Goal: Task Accomplishment & Management: Manage account settings

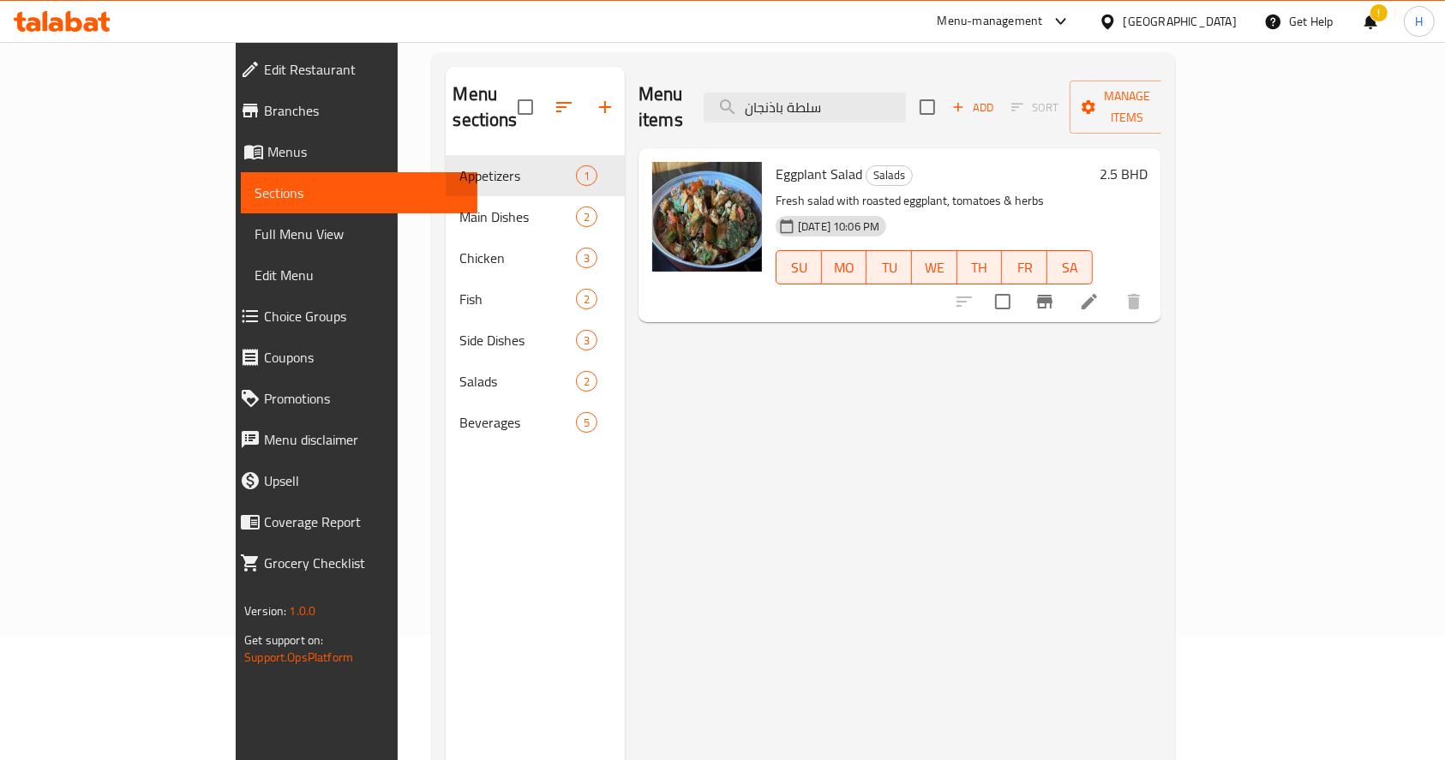
scroll to position [11, 0]
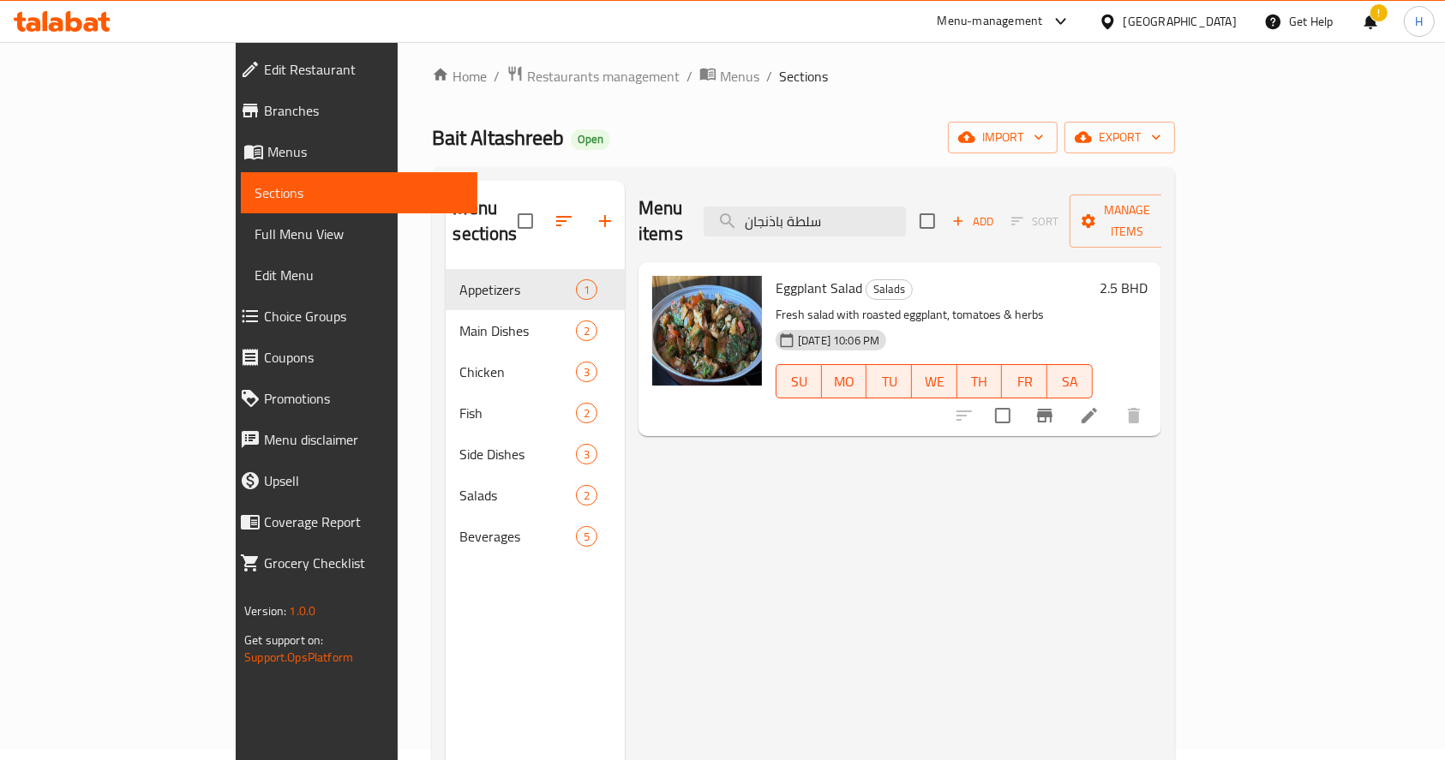
click at [73, 24] on icon at bounding box center [62, 21] width 97 height 21
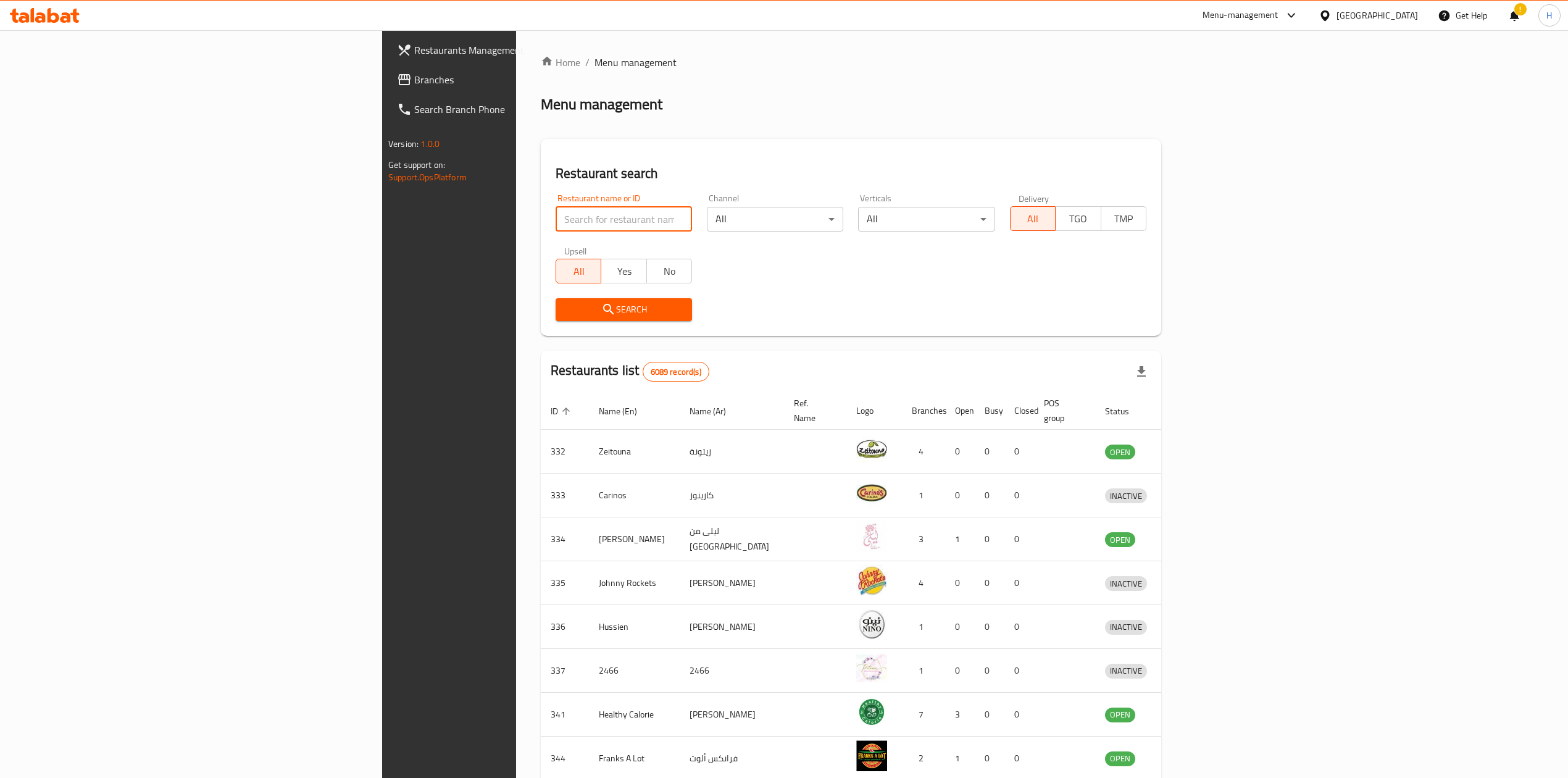
click at [555, 216] on input "search" at bounding box center [623, 219] width 136 height 24
type input "manoosha"
click button "Search" at bounding box center [623, 310] width 136 height 23
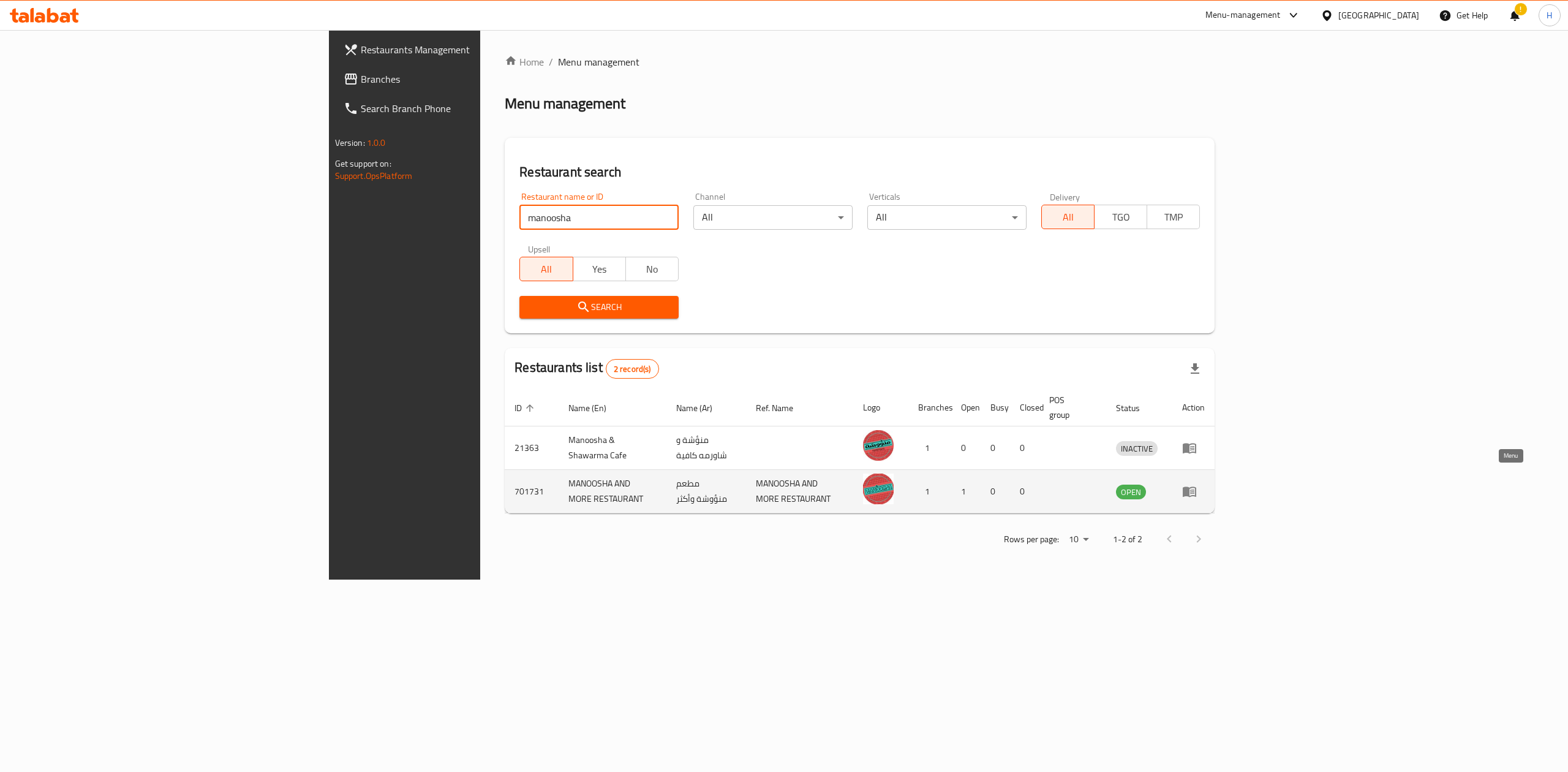
click at [1197, 484] on icon "enhanced table" at bounding box center [1189, 491] width 15 height 15
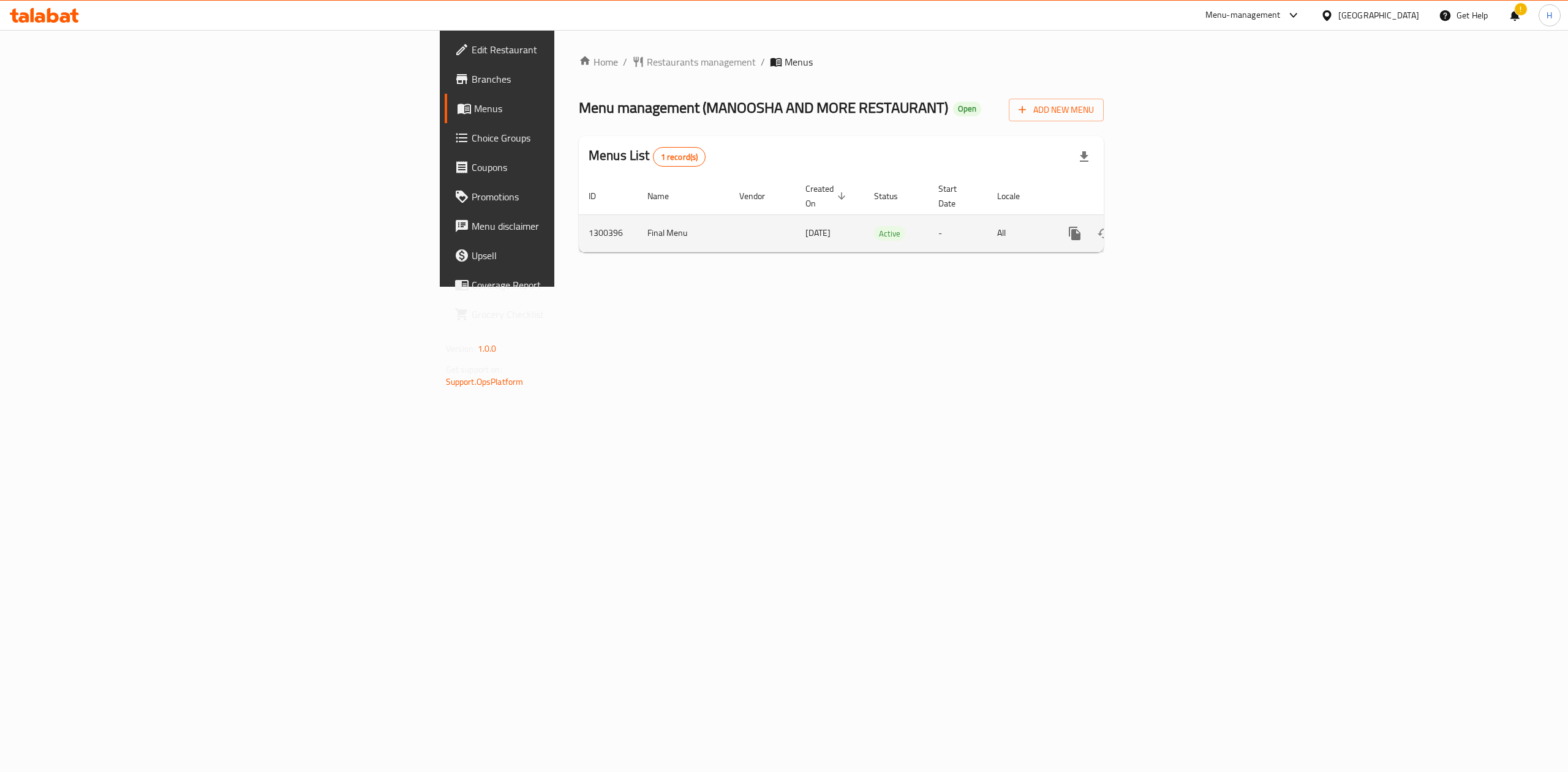
click at [1171, 228] on icon "enhanced table" at bounding box center [1163, 233] width 15 height 15
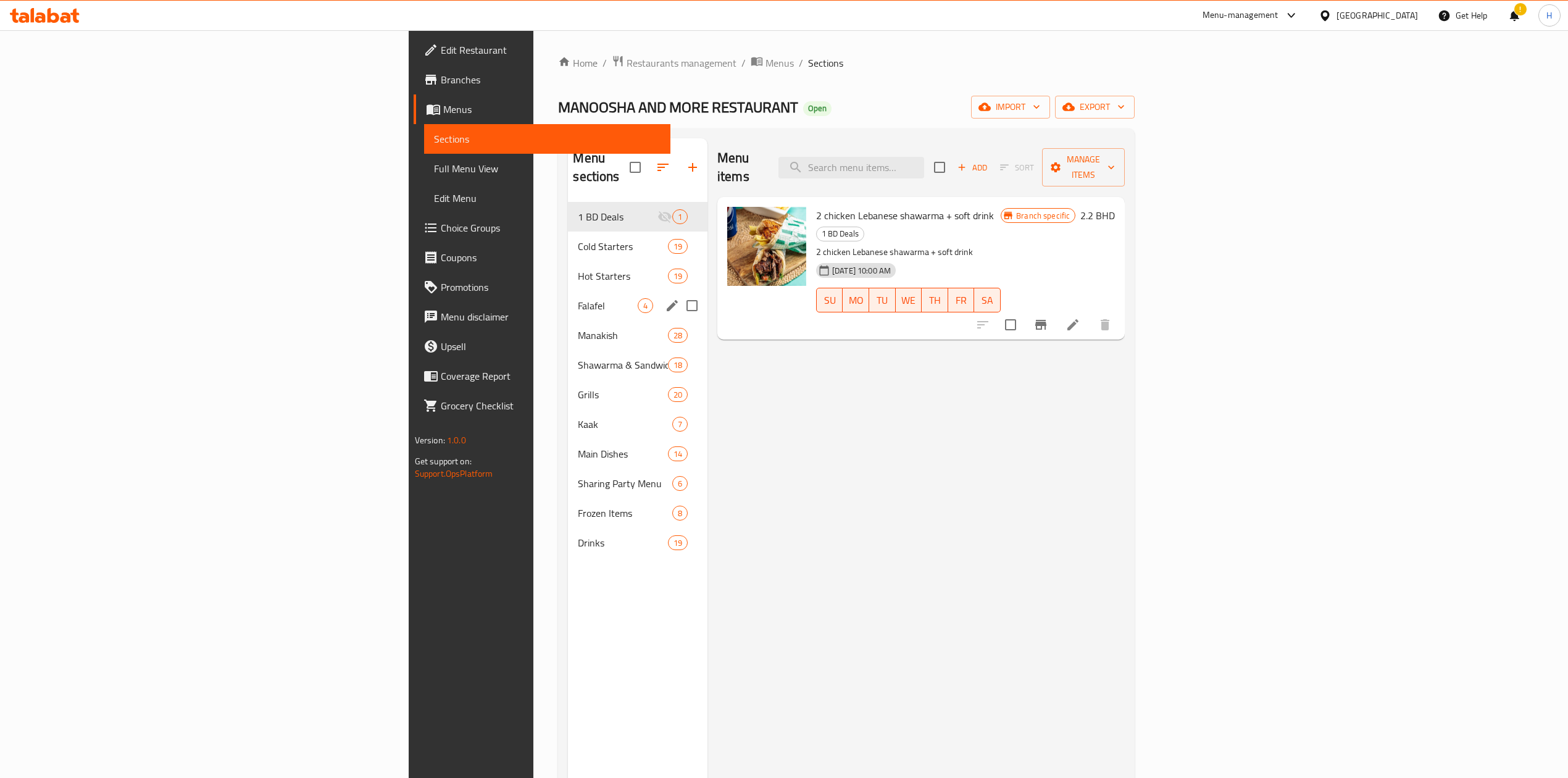
click at [568, 261] on div "Hot Starters 19" at bounding box center [637, 276] width 139 height 30
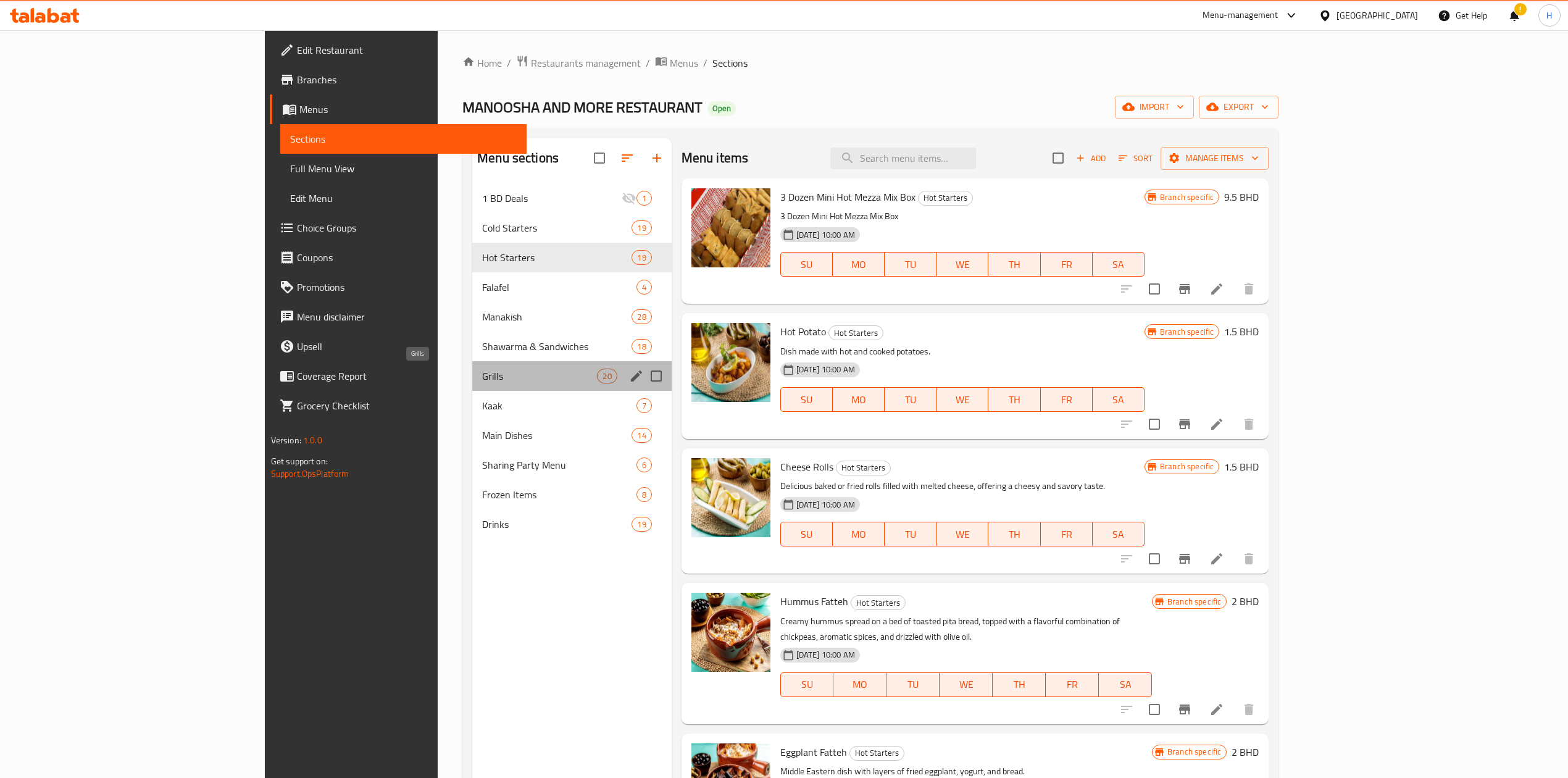
click at [482, 373] on span "Grills" at bounding box center [539, 376] width 115 height 15
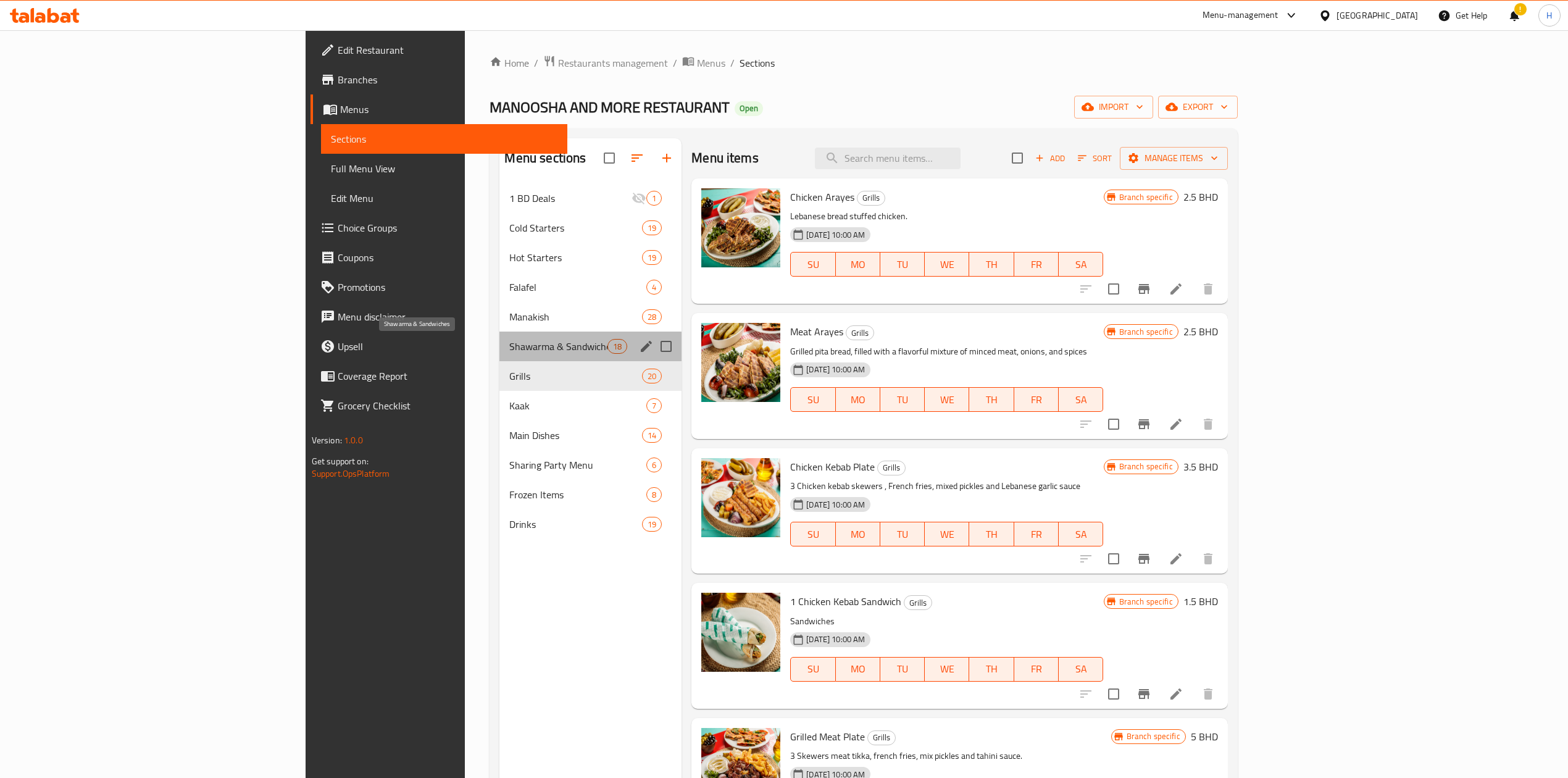
click at [509, 354] on span "Shawarma & Sandwiches" at bounding box center [558, 346] width 98 height 15
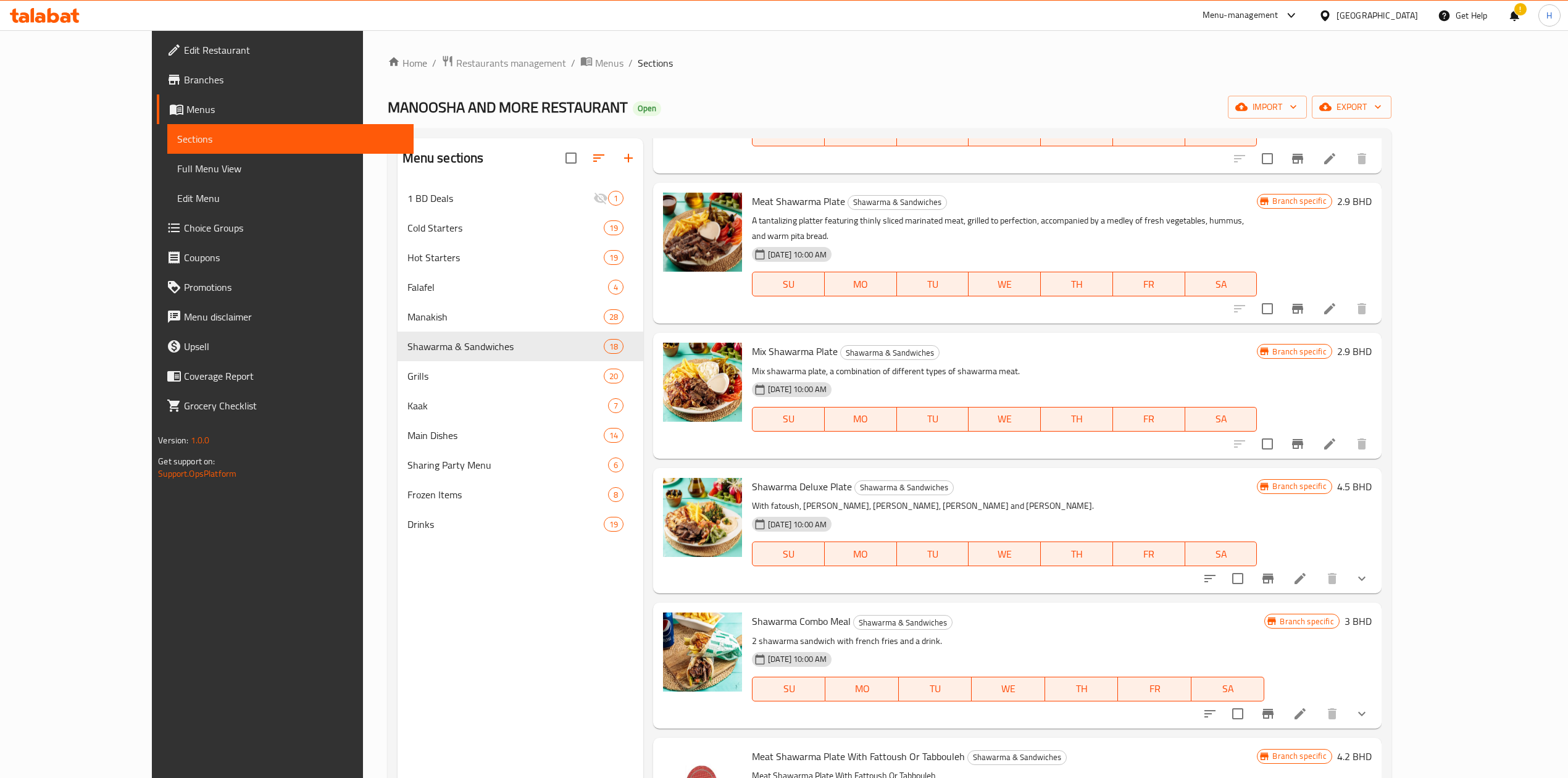
scroll to position [741, 0]
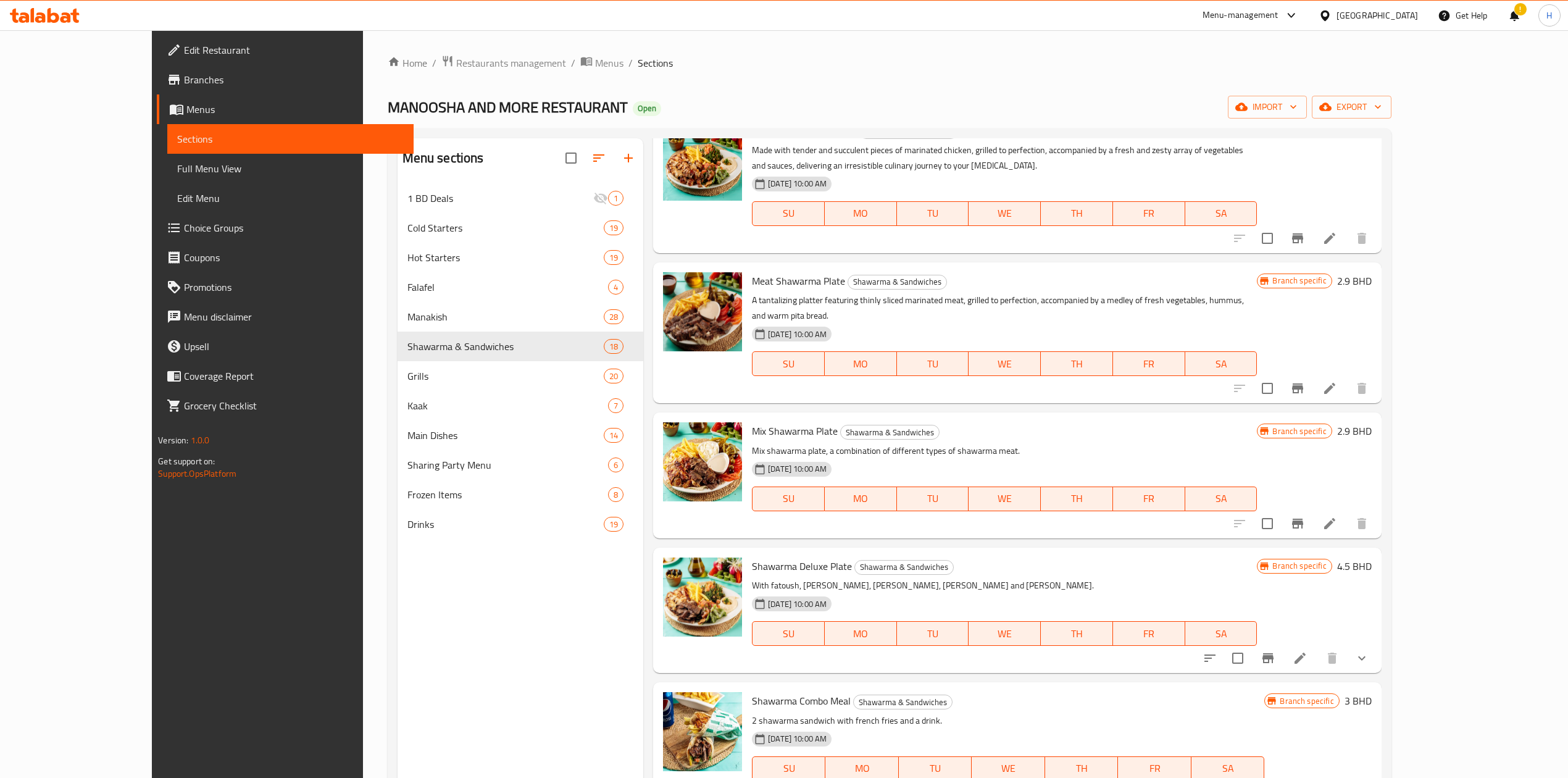
click at [1303, 383] on icon "Branch-specific-item" at bounding box center [1297, 388] width 11 height 10
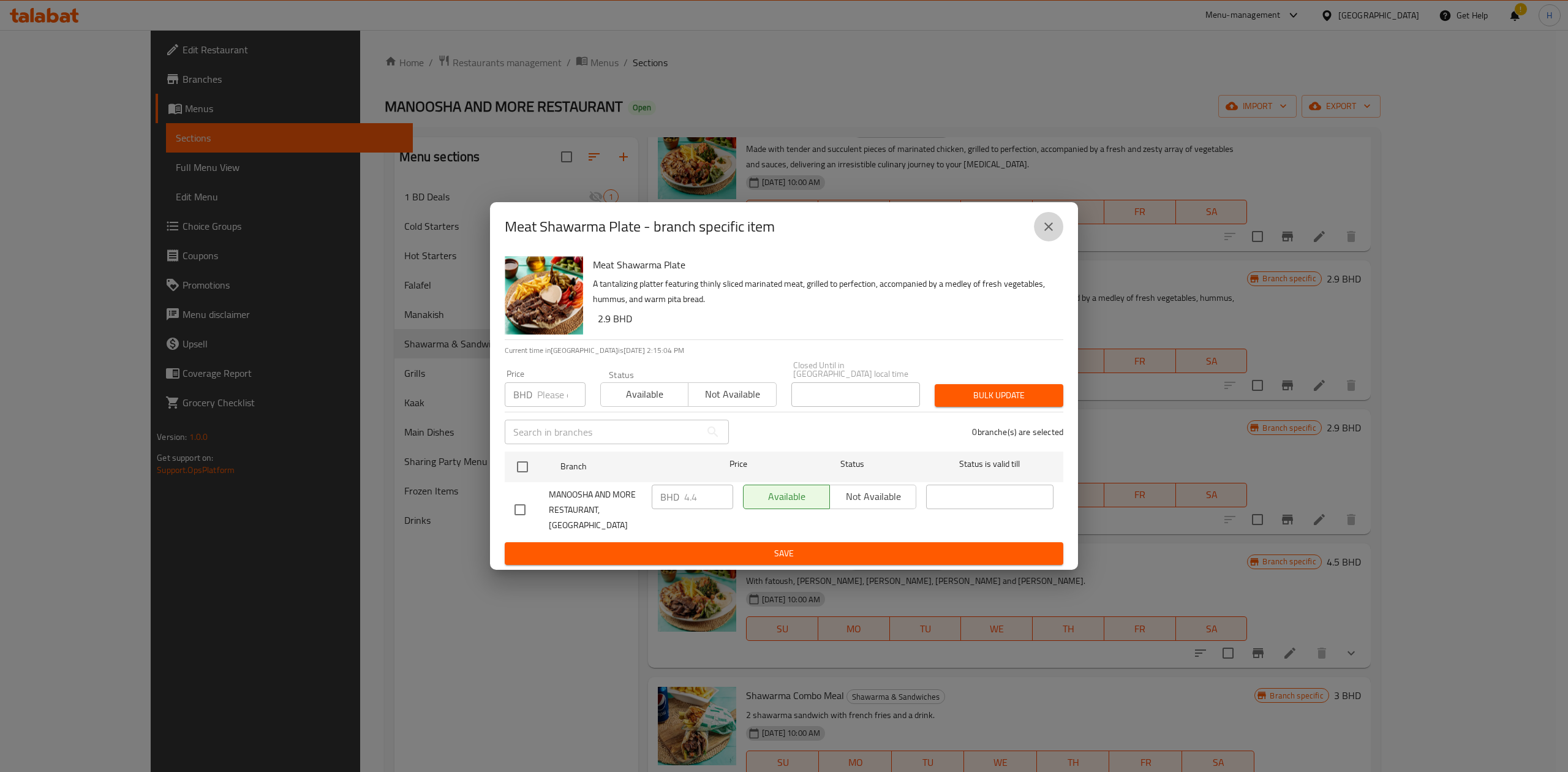
click at [1047, 234] on icon "close" at bounding box center [1048, 227] width 15 height 15
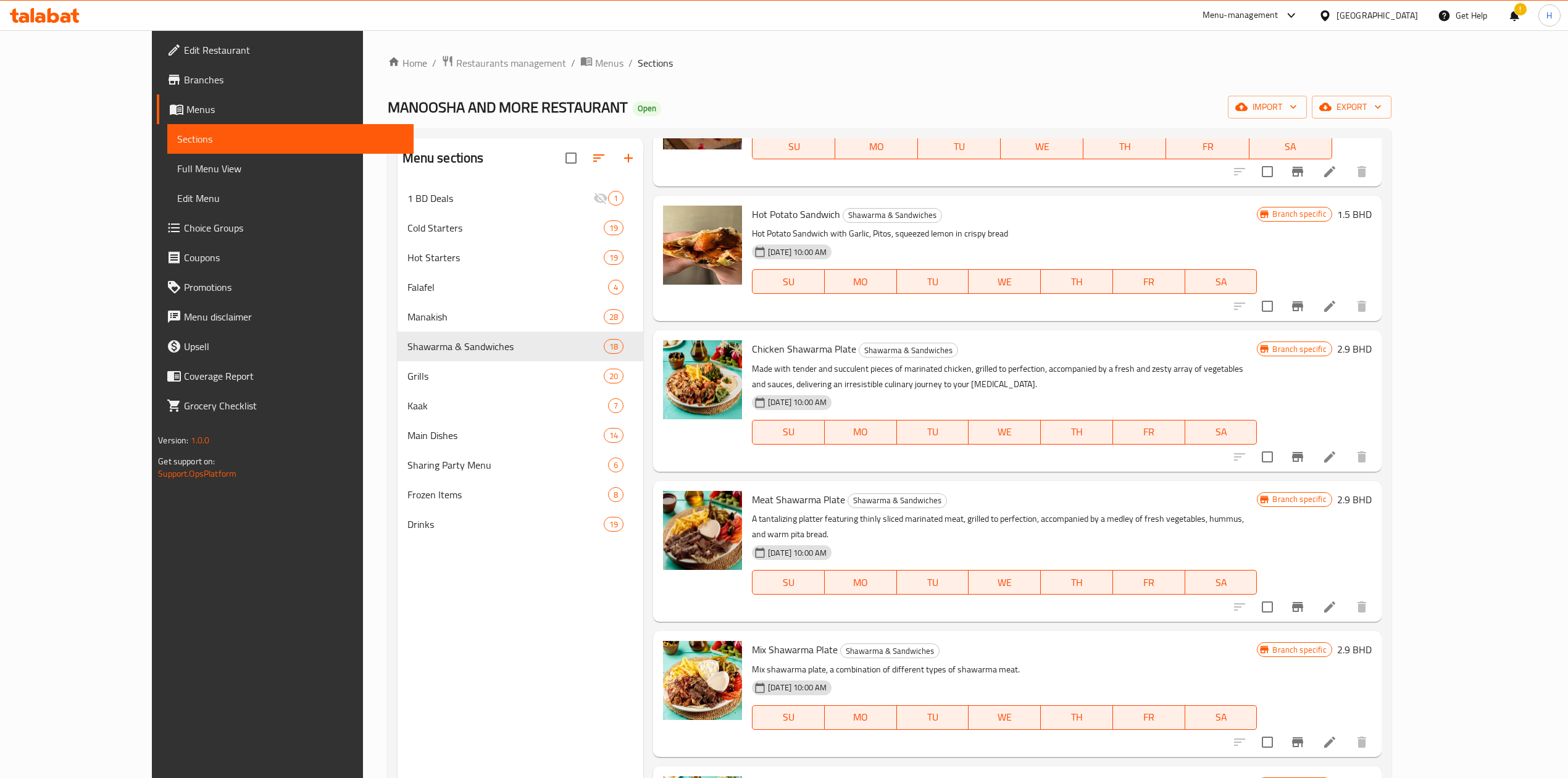
scroll to position [0, 0]
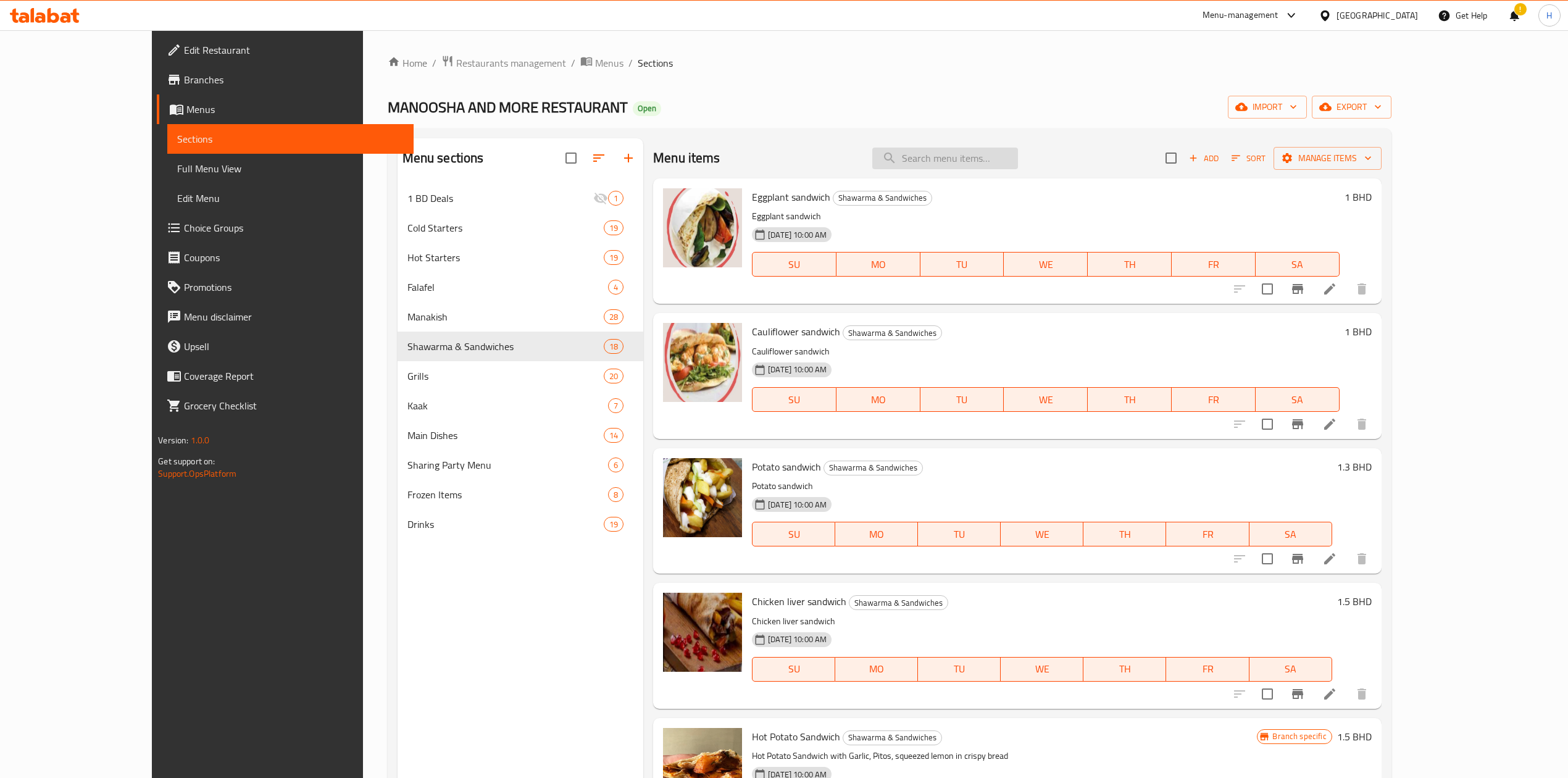
click at [1018, 164] on input "search" at bounding box center [945, 158] width 145 height 22
type input "shawarma"
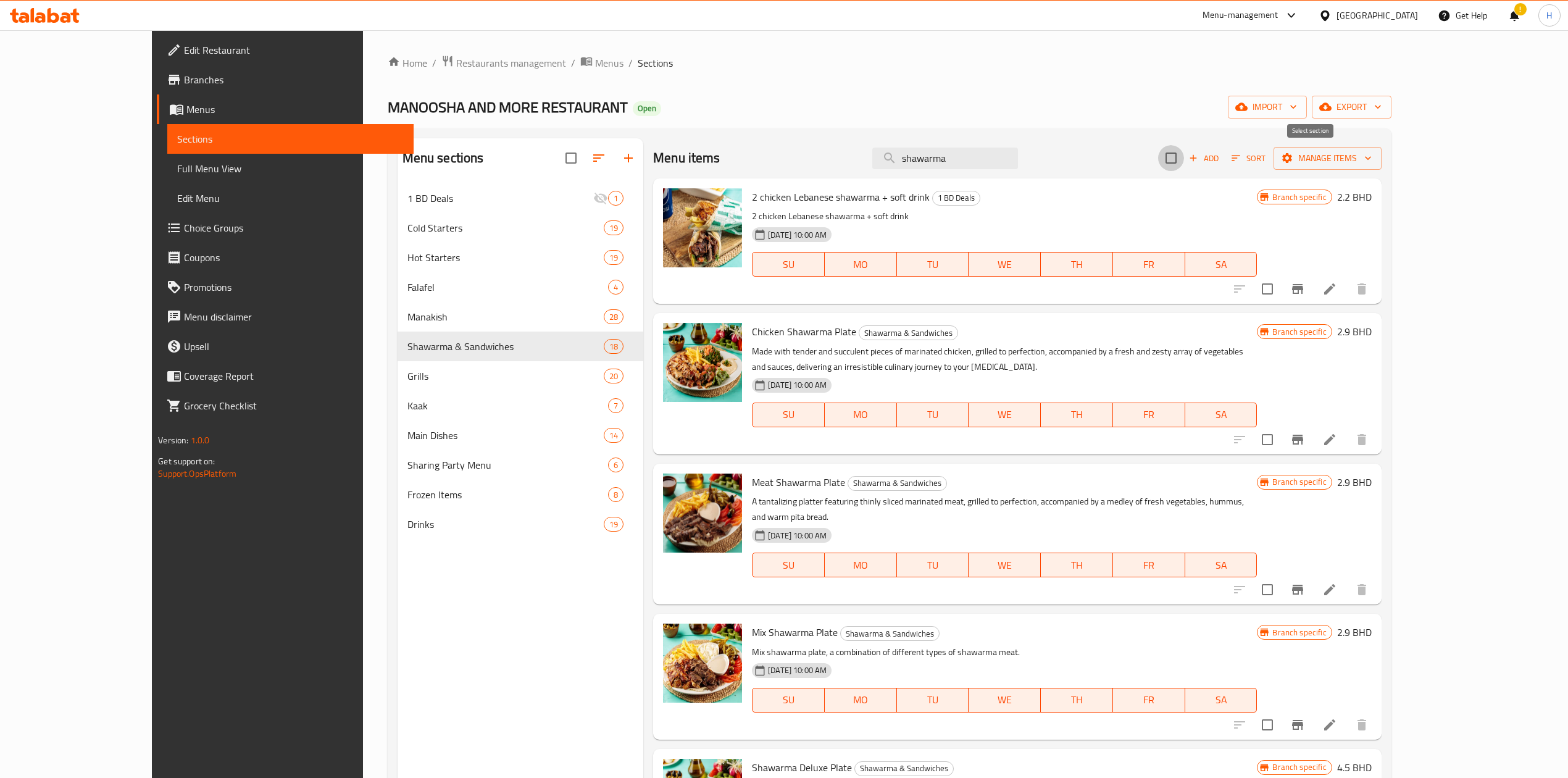
click at [1184, 156] on input "checkbox" at bounding box center [1171, 158] width 26 height 26
checkbox input "true"
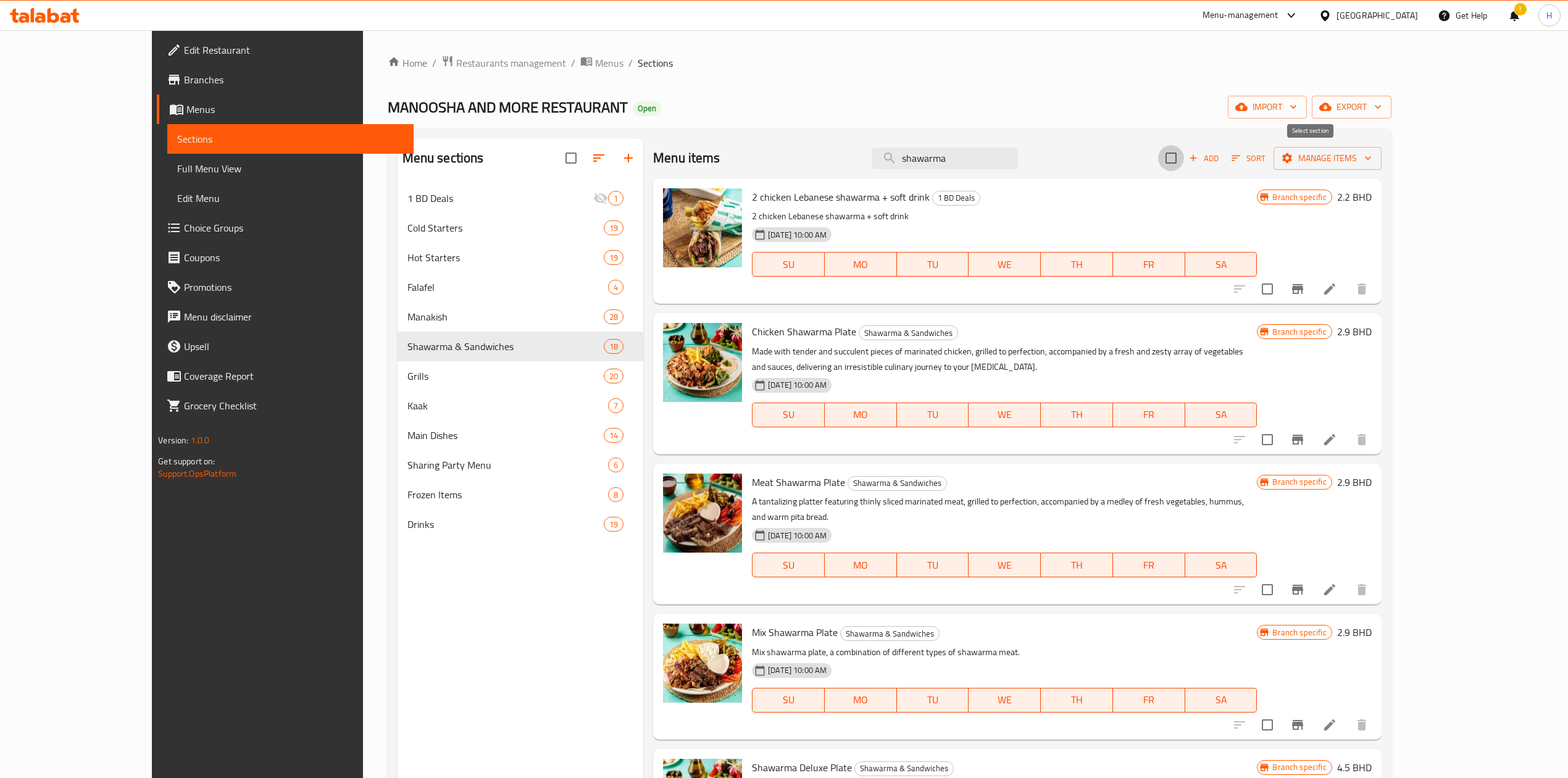
checkbox input "true"
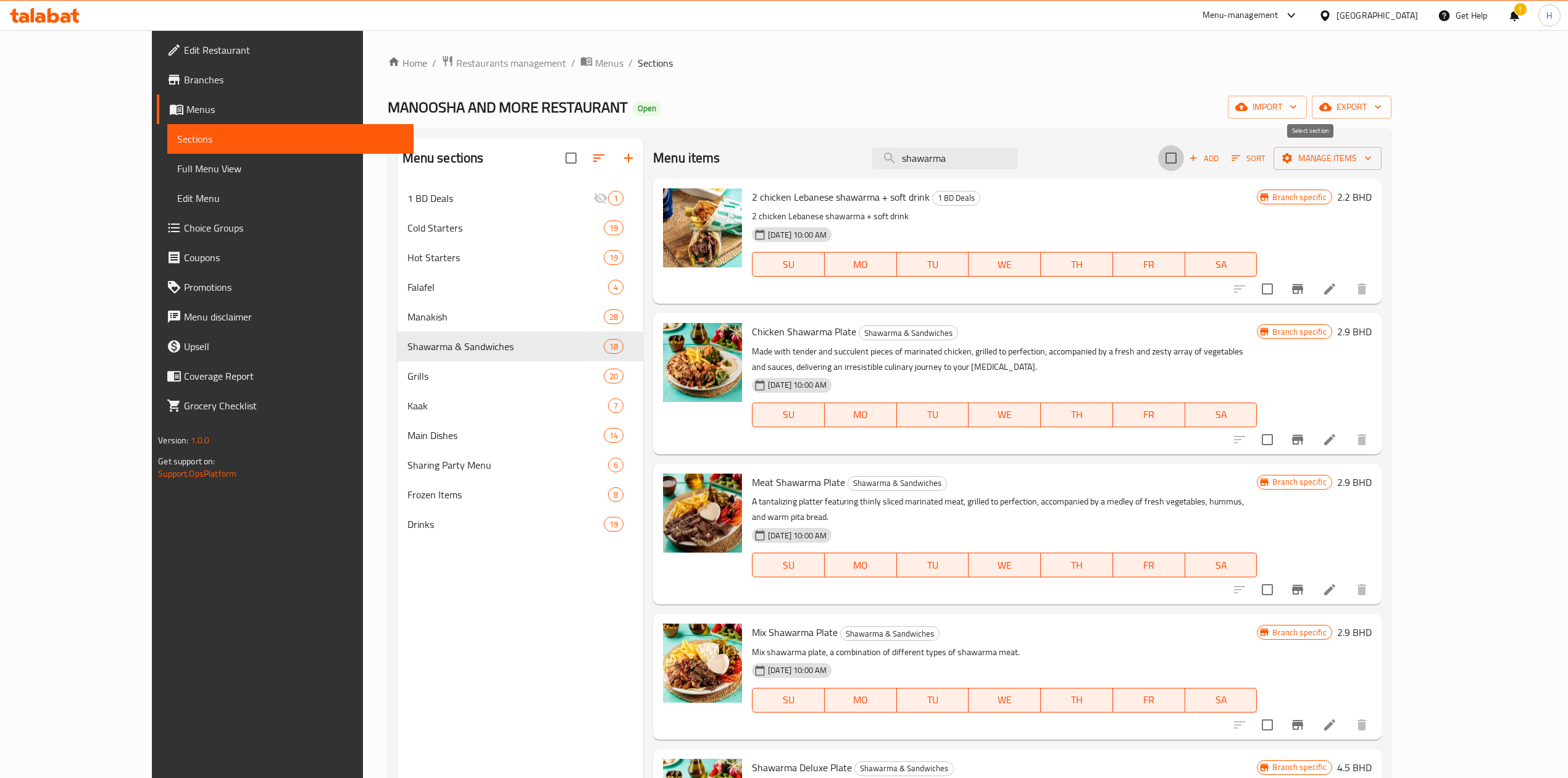
checkbox input "true"
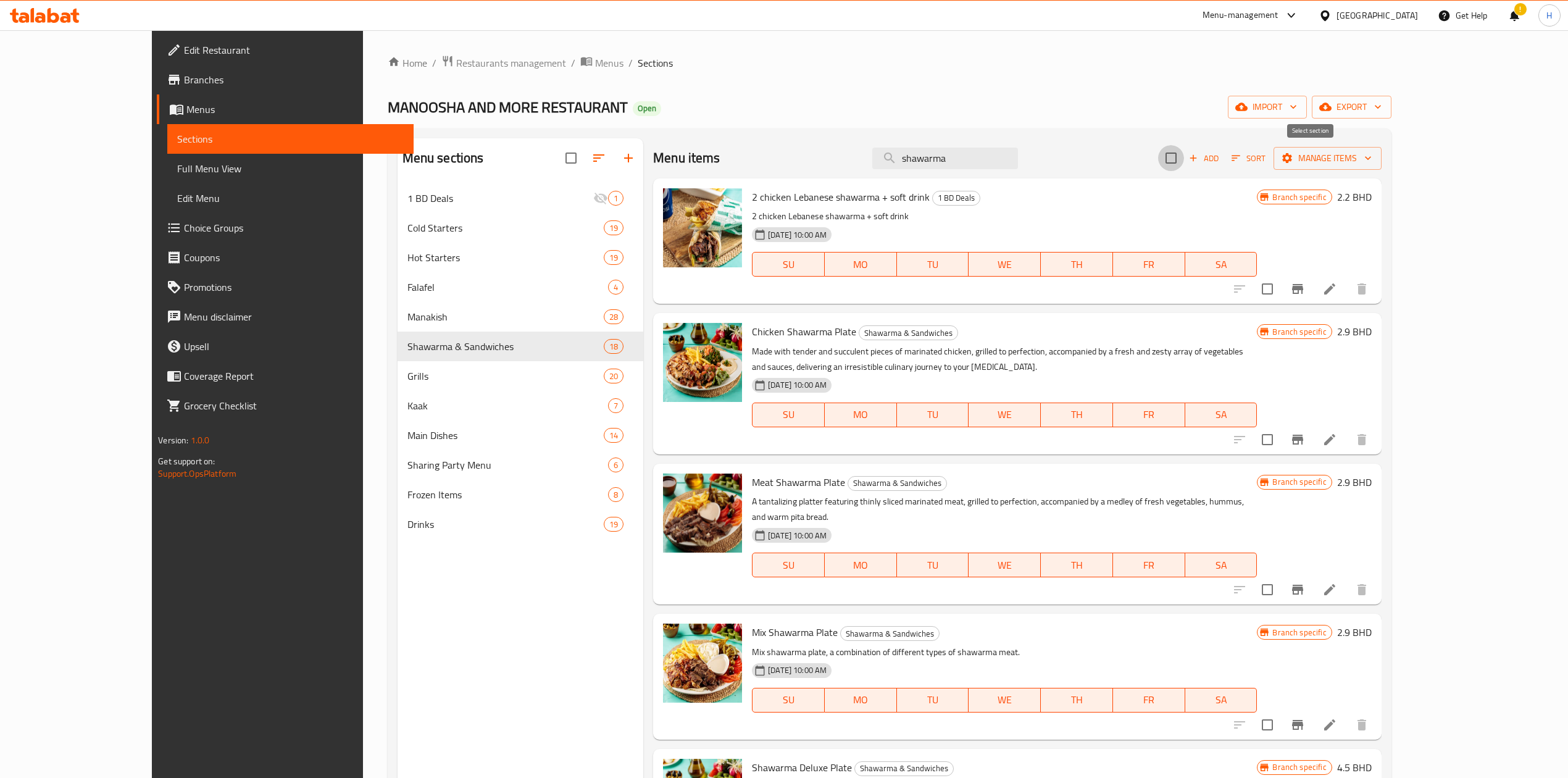
checkbox input "true"
click at [1371, 161] on span "Manage items" at bounding box center [1327, 158] width 89 height 15
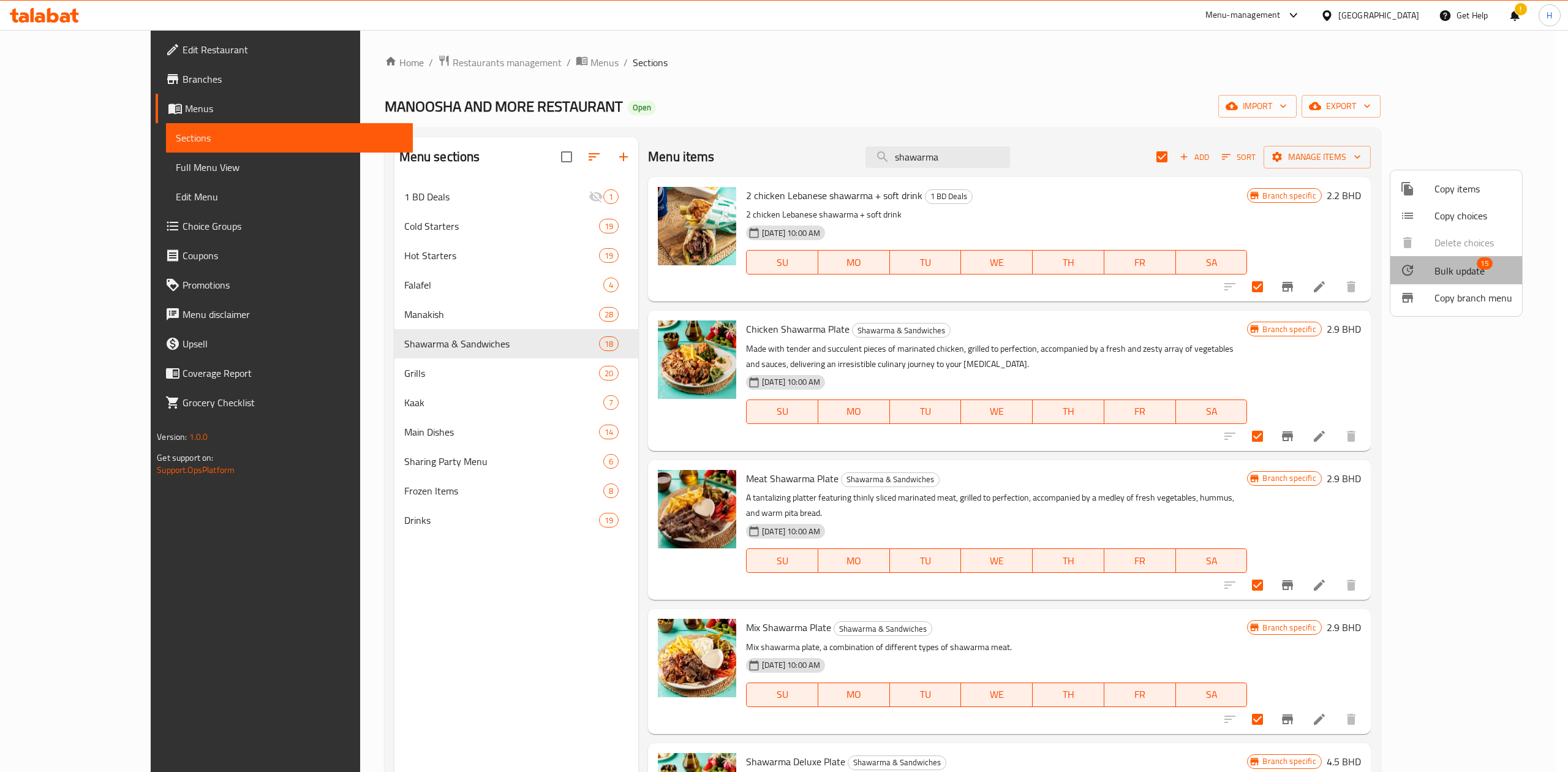
click at [1487, 259] on span "15" at bounding box center [1484, 263] width 16 height 12
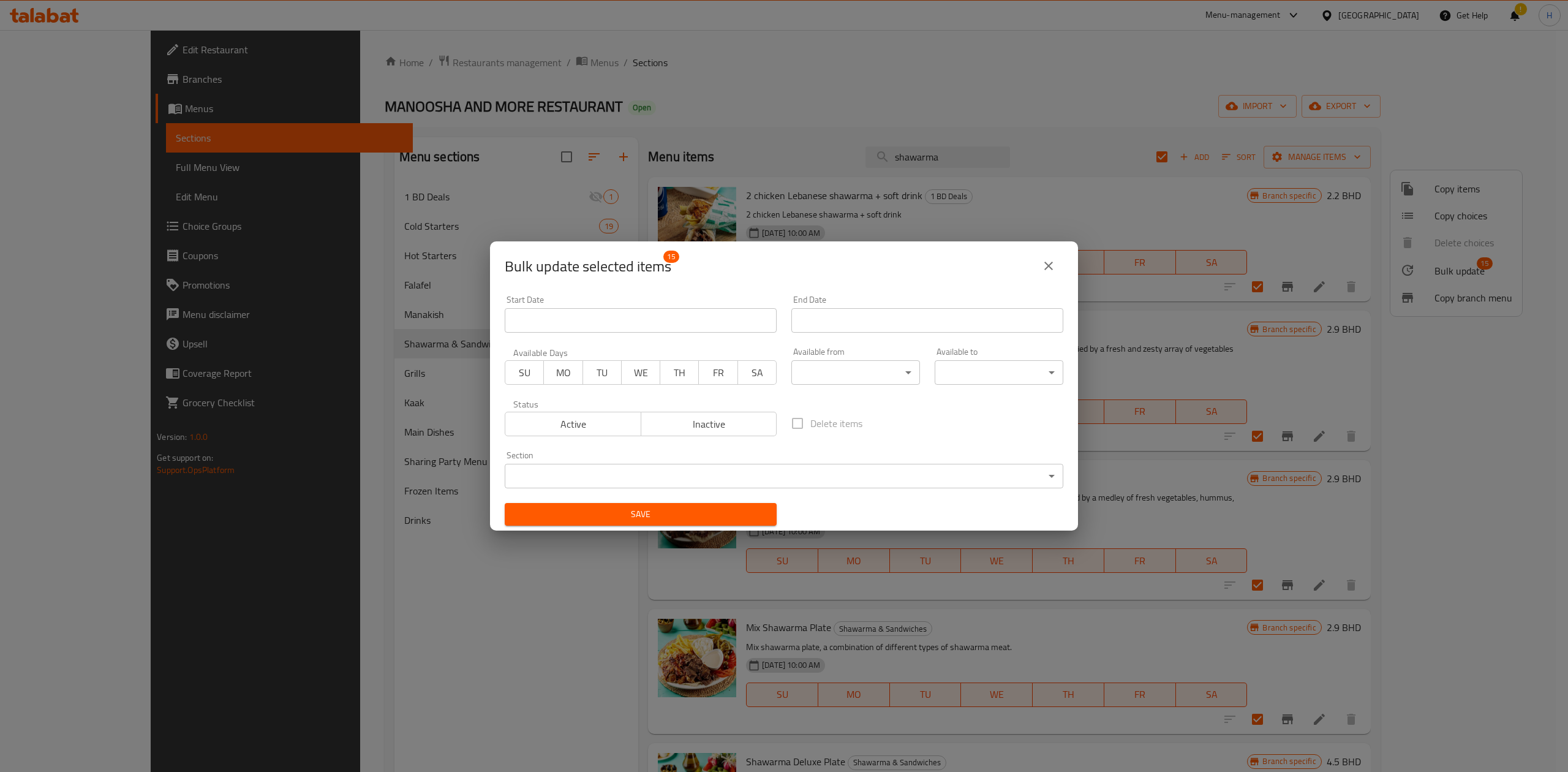
drag, startPoint x: 582, startPoint y: 422, endPoint x: 612, endPoint y: 461, distance: 49.2
click at [583, 422] on span "Active" at bounding box center [573, 424] width 126 height 18
click at [649, 511] on span "Save" at bounding box center [640, 514] width 252 height 15
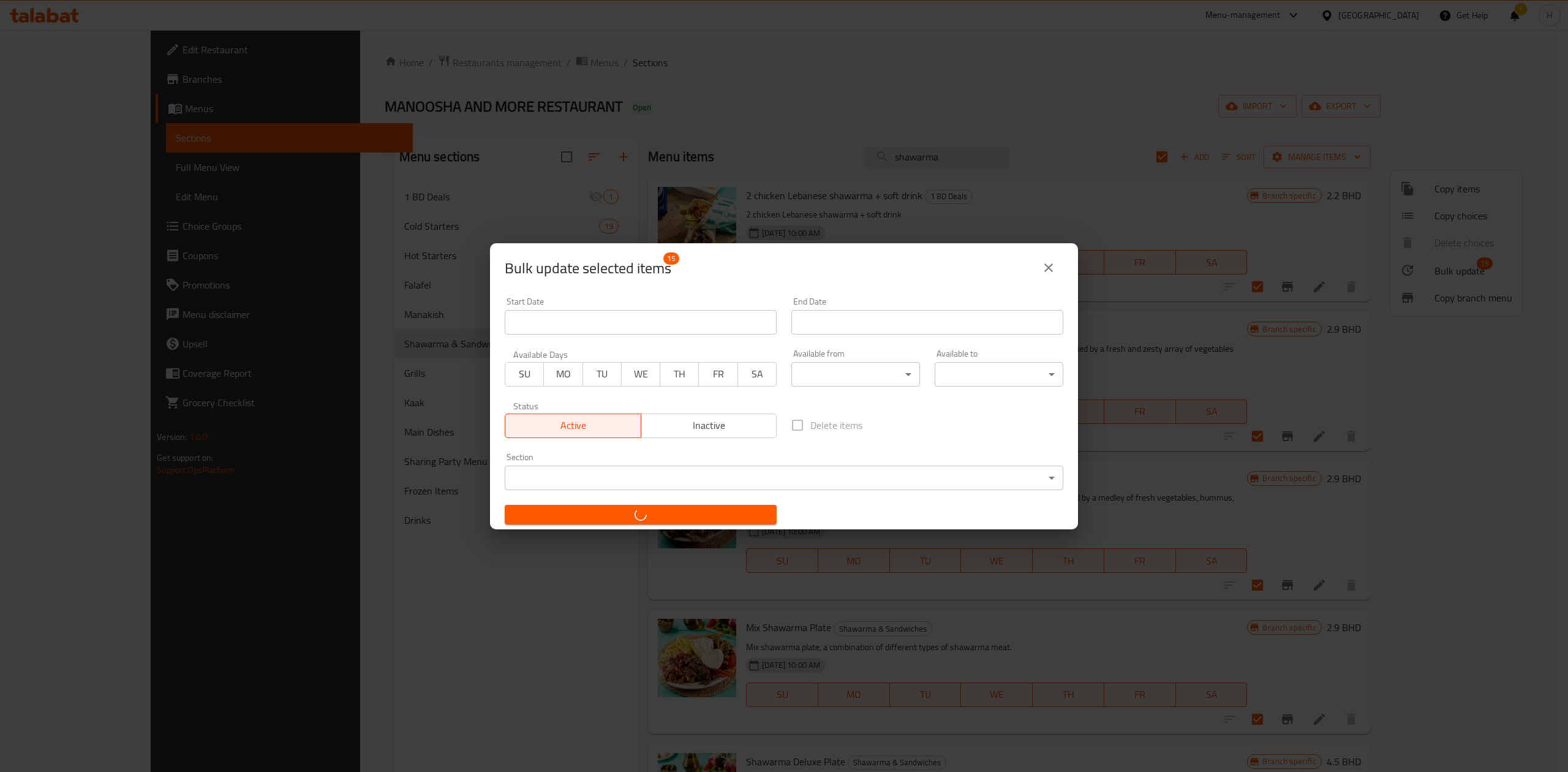
checkbox input "false"
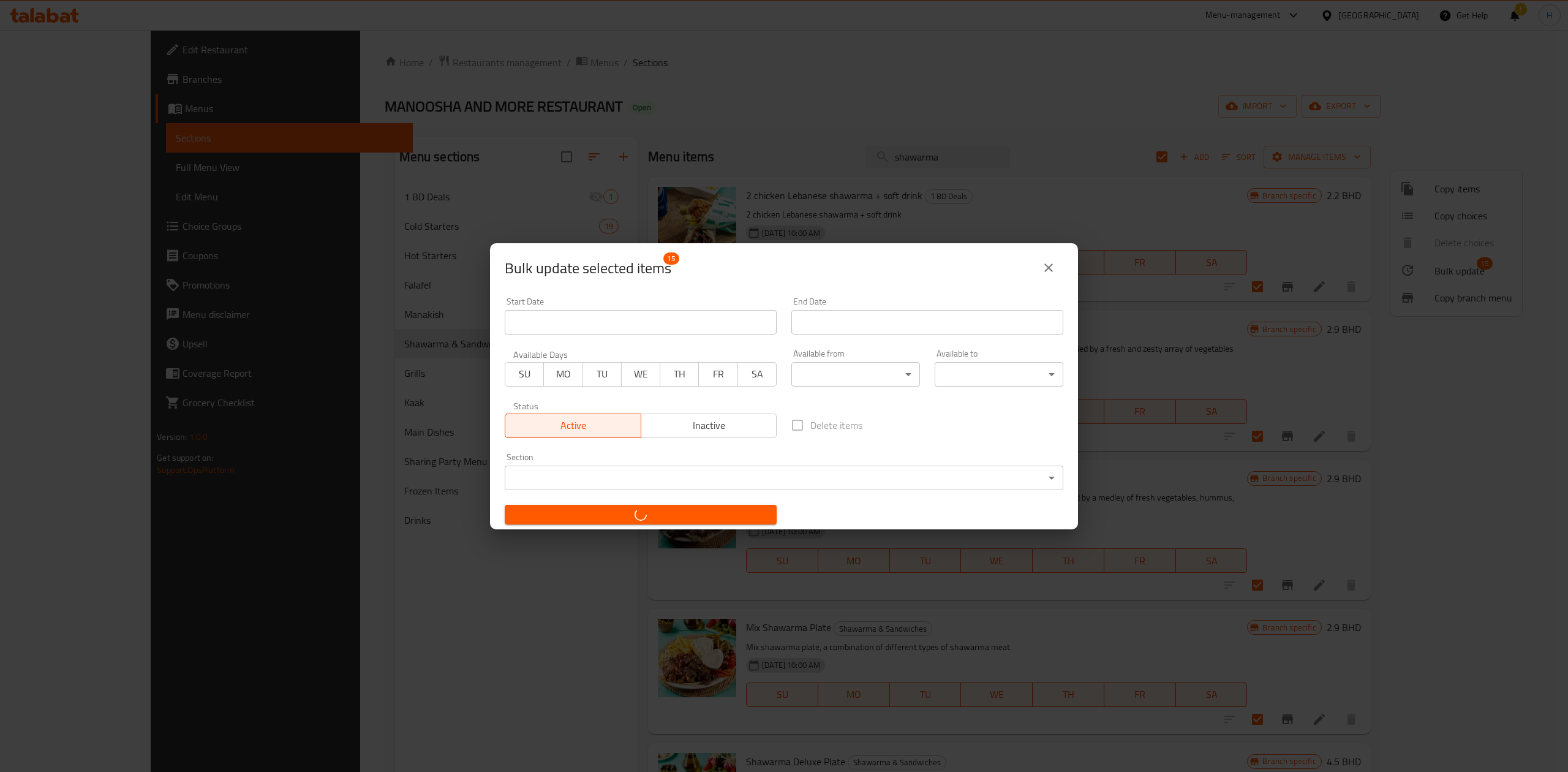
checkbox input "false"
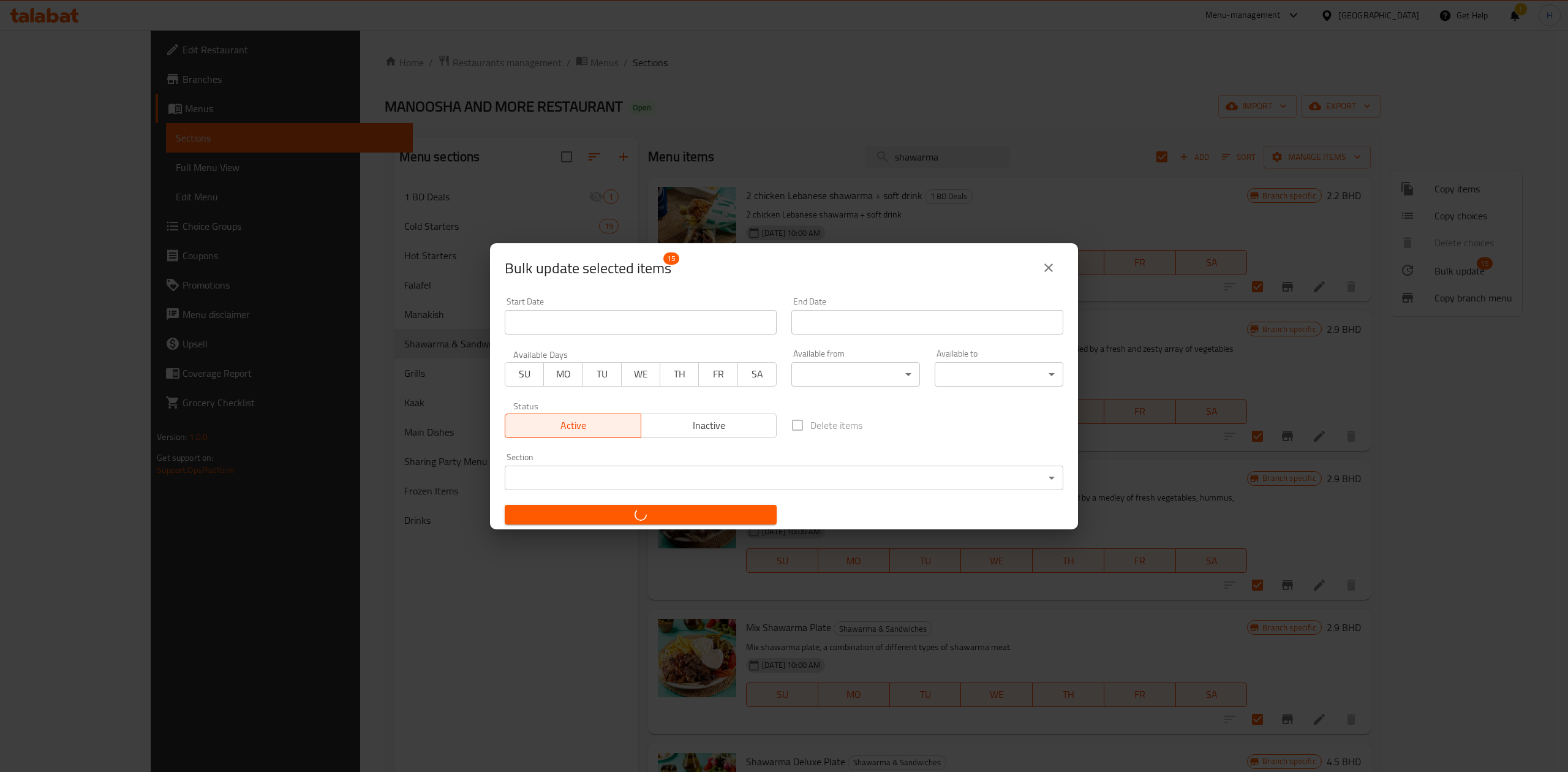
checkbox input "false"
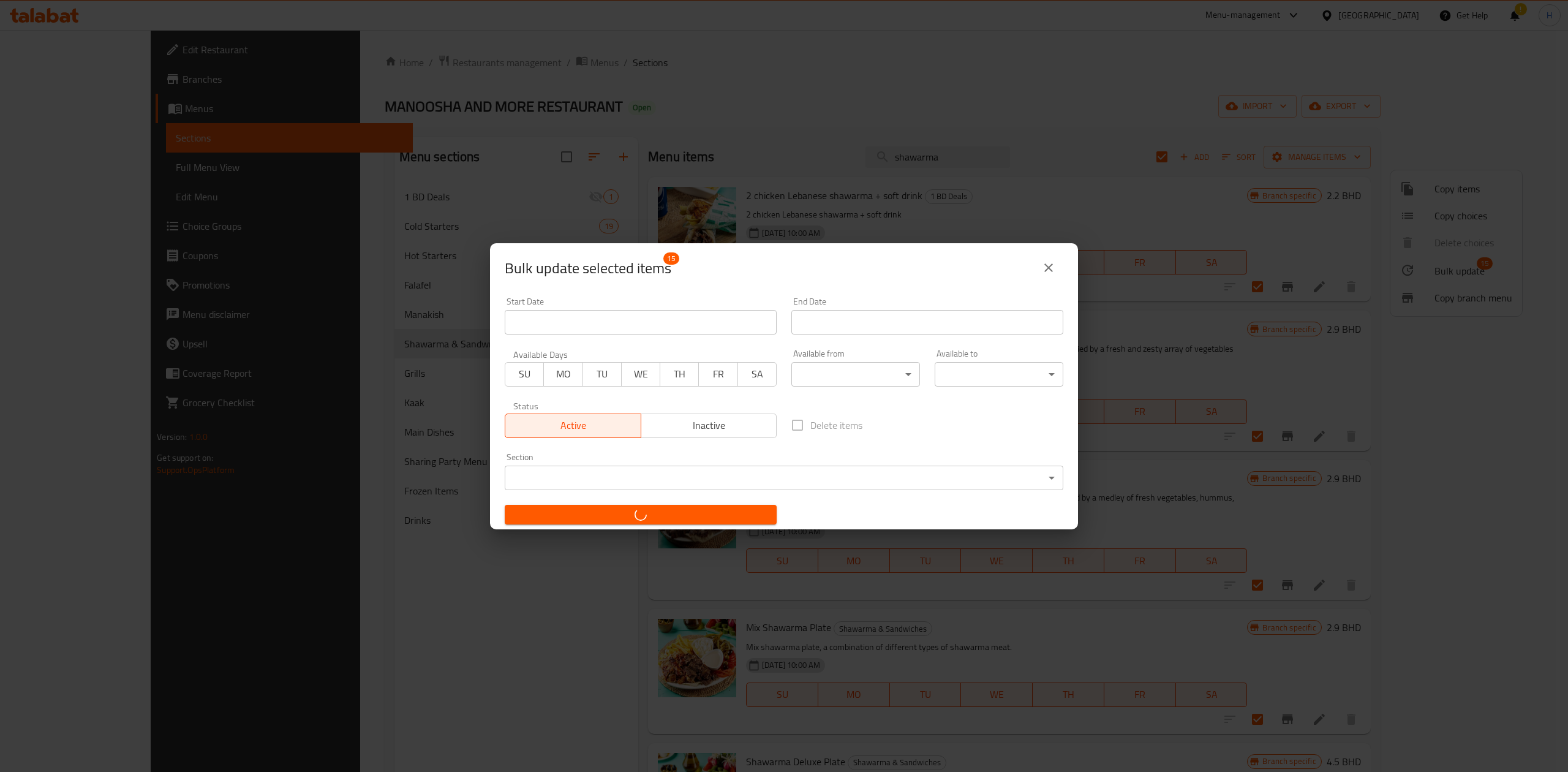
checkbox input "false"
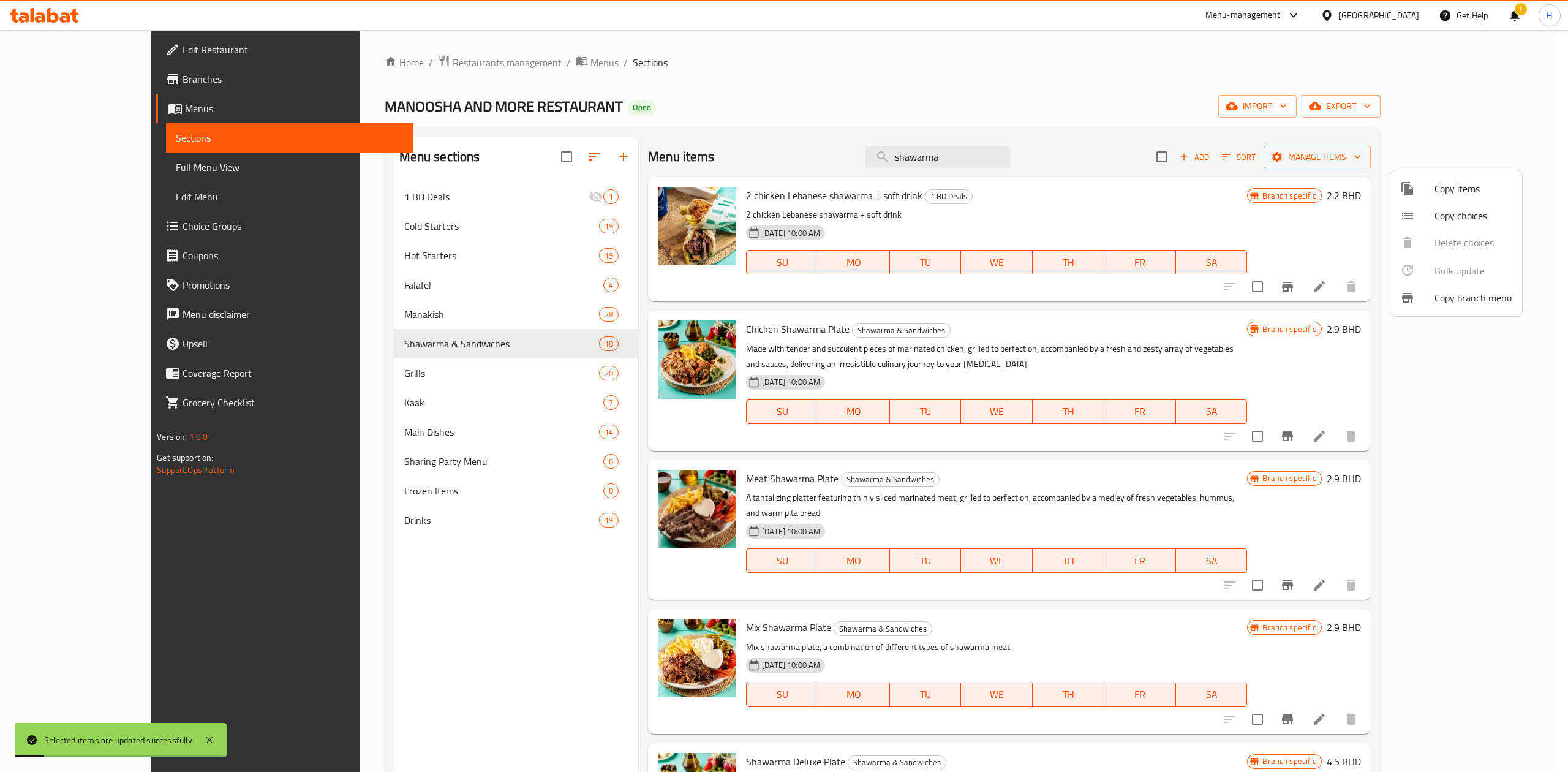
click at [1055, 496] on div at bounding box center [784, 386] width 1568 height 772
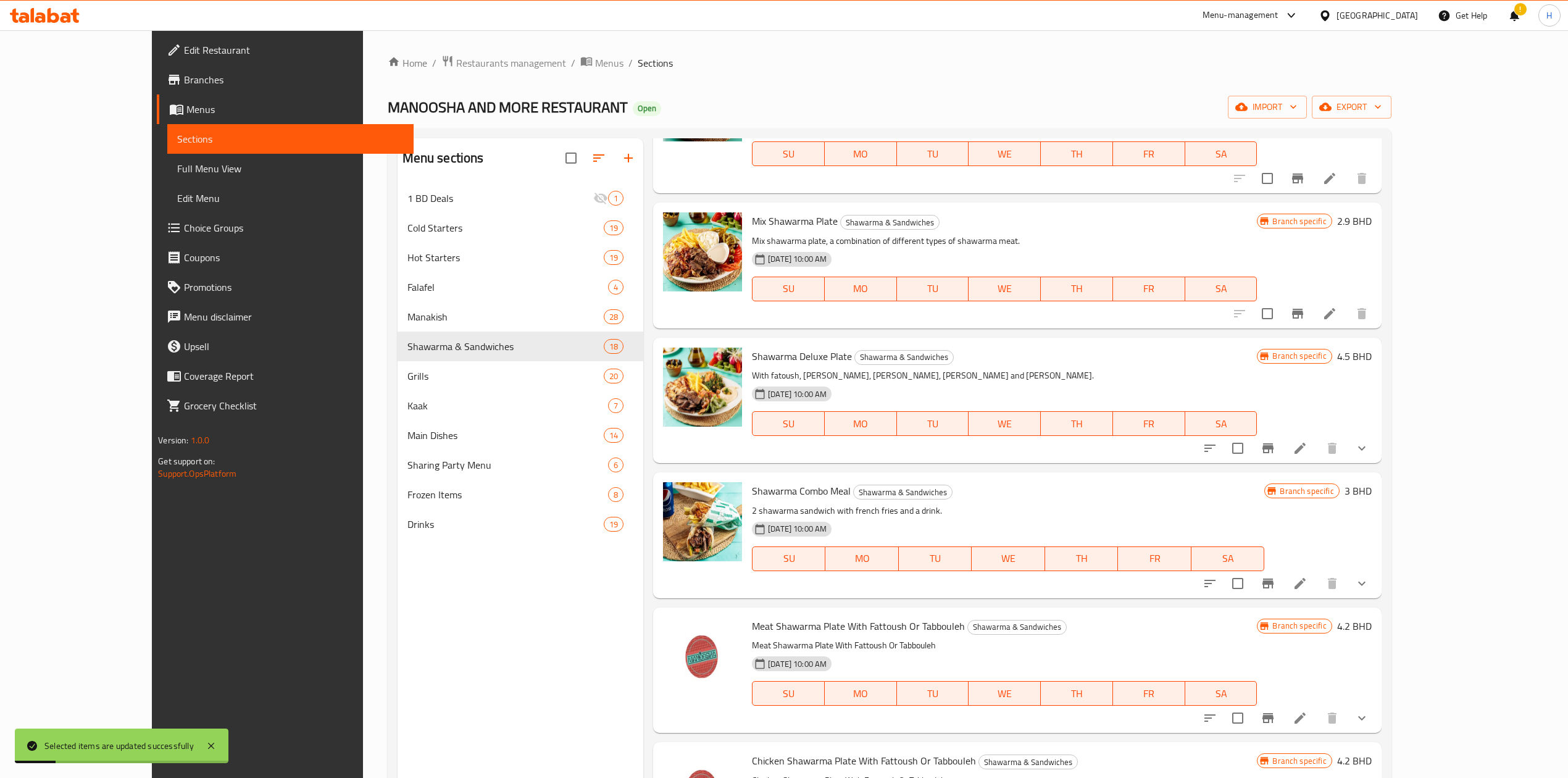
scroll to position [823, 0]
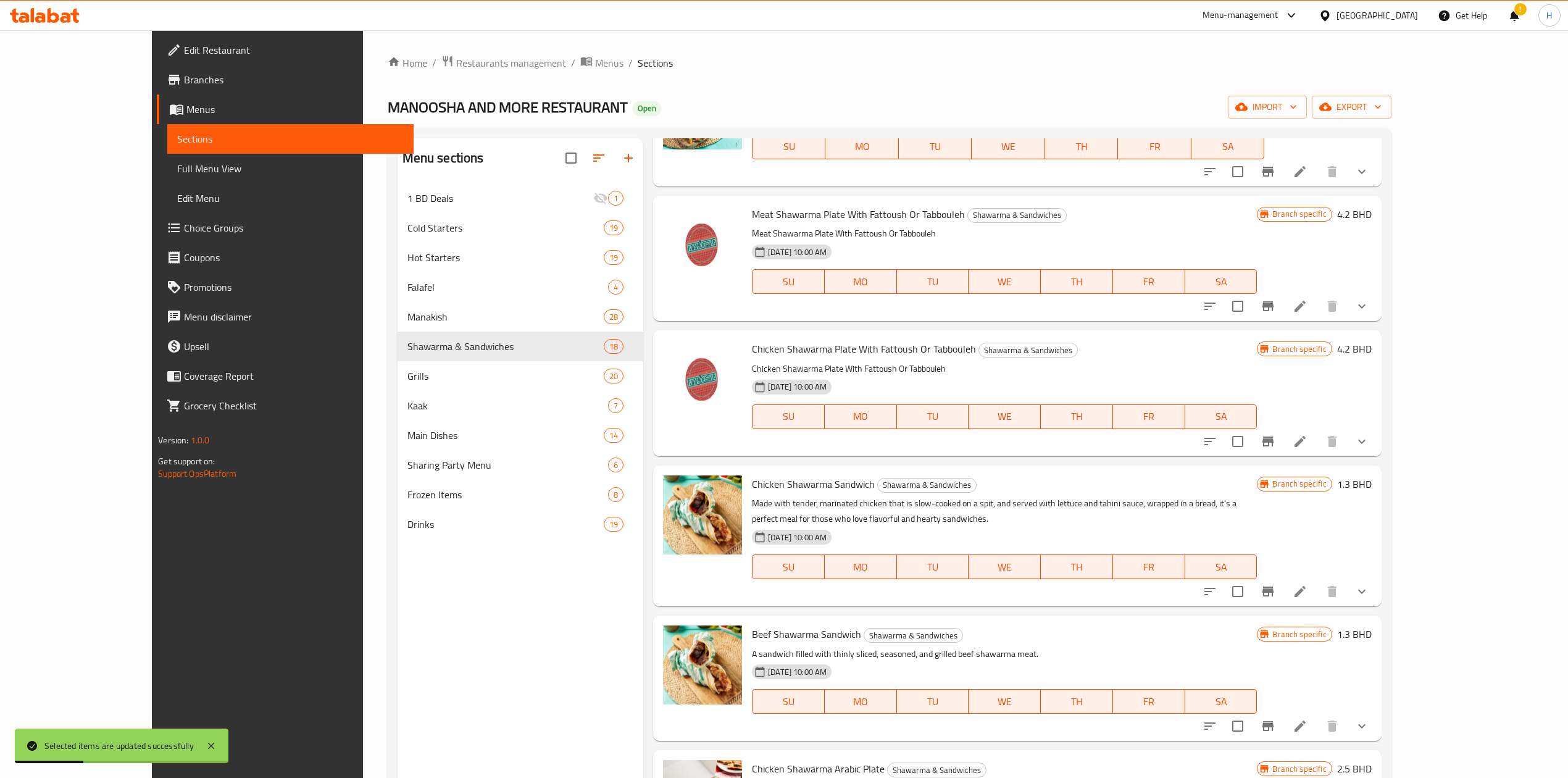
click at [1273, 437] on icon "Branch-specific-item" at bounding box center [1268, 442] width 11 height 10
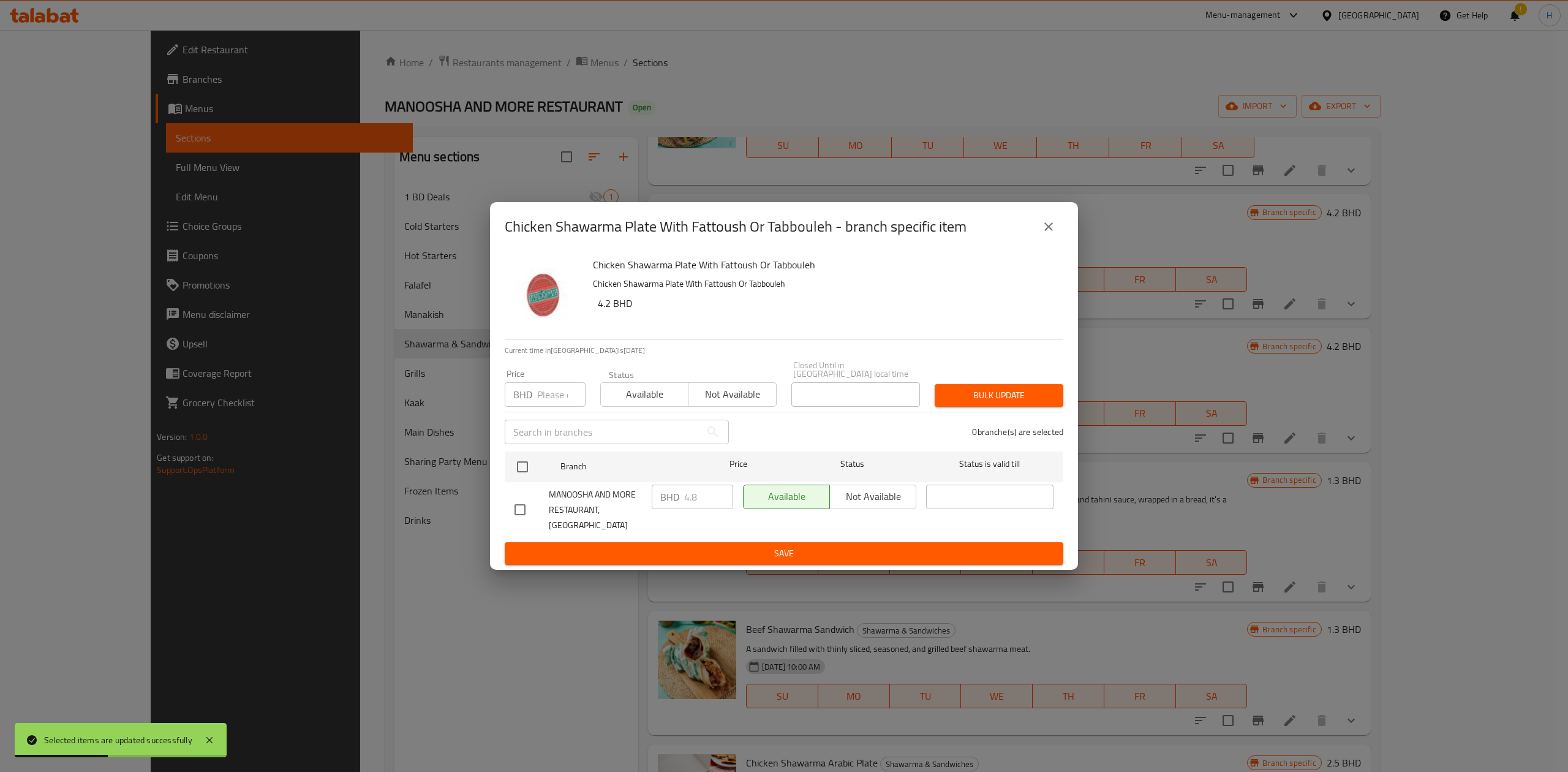
click at [1059, 242] on button "close" at bounding box center [1048, 227] width 29 height 29
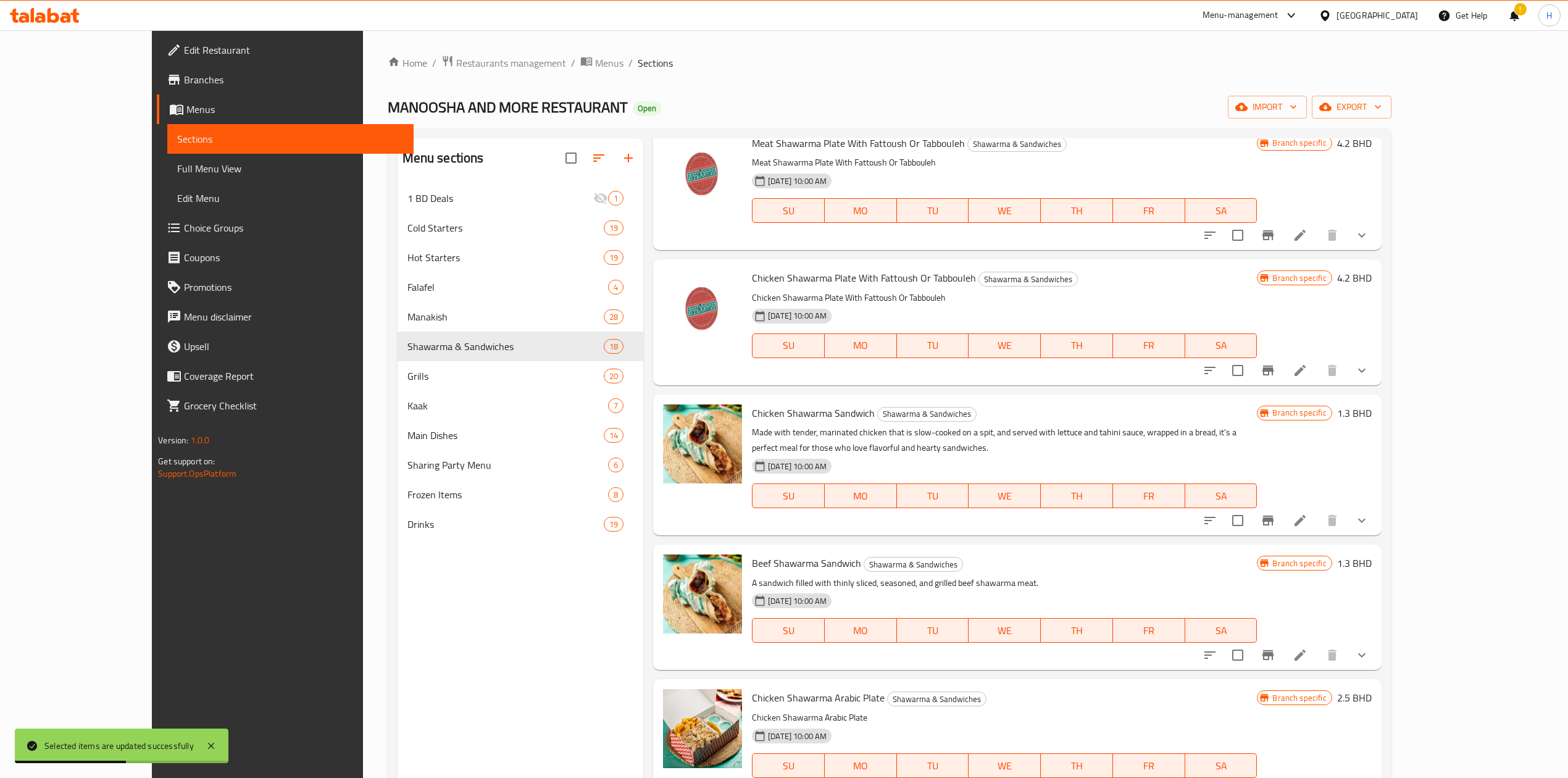
scroll to position [1152, 0]
